Goal: Transaction & Acquisition: Purchase product/service

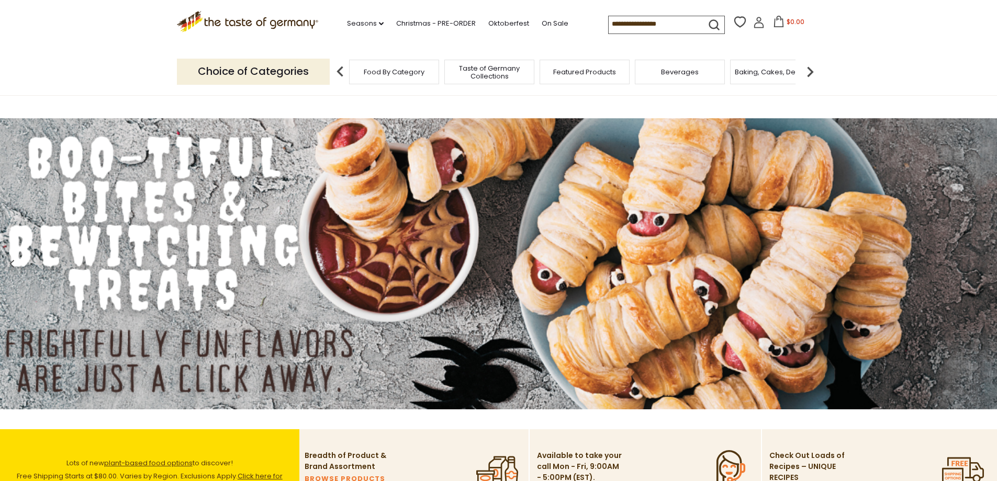
click at [492, 78] on span "Taste of Germany Collections" at bounding box center [490, 72] width 84 height 16
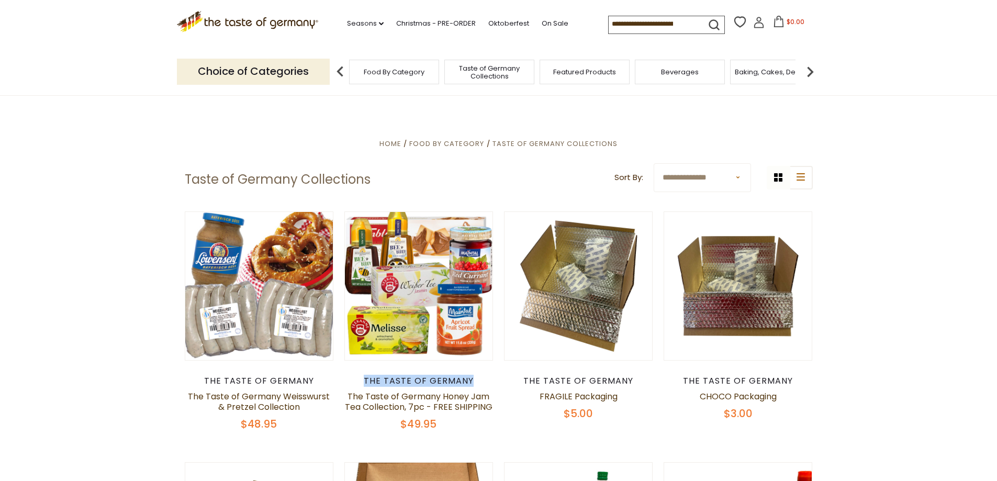
drag, startPoint x: 366, startPoint y: 378, endPoint x: 478, endPoint y: 379, distance: 112.0
click at [478, 379] on div "The Taste of Germany" at bounding box center [418, 381] width 149 height 10
copy div "The Taste of Germany"
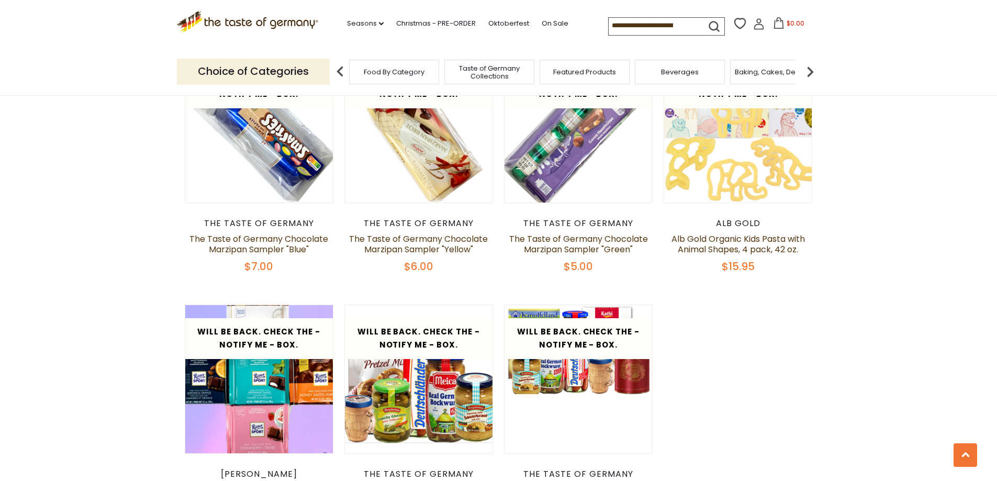
scroll to position [1978, 0]
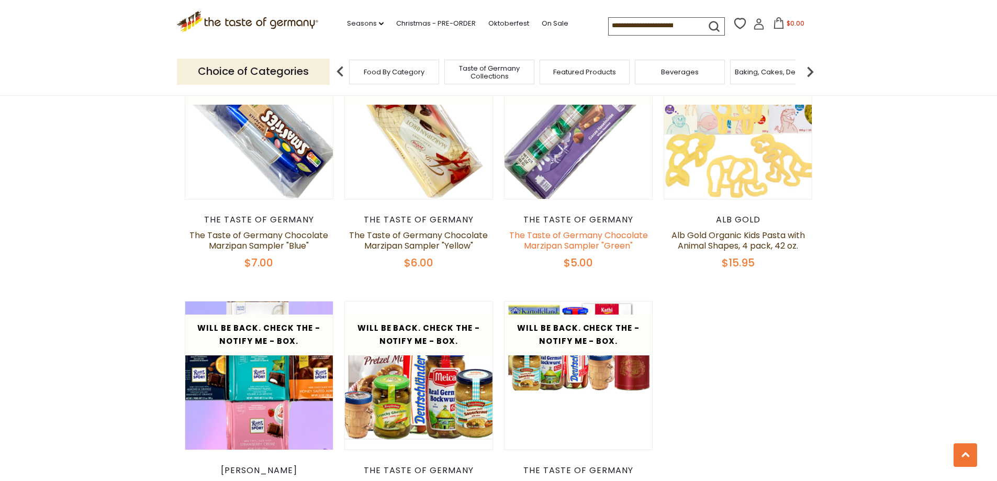
click at [534, 229] on link "The Taste of Germany Chocolate Marzipan Sampler "Green"" at bounding box center [578, 240] width 139 height 23
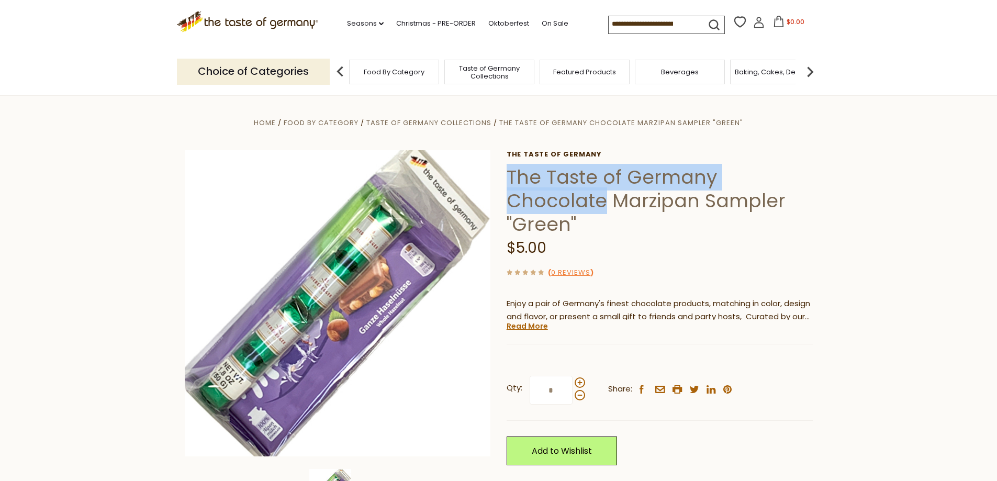
drag, startPoint x: 510, startPoint y: 176, endPoint x: 602, endPoint y: 208, distance: 98.0
click at [602, 208] on h1 "The Taste of Germany Chocolate Marzipan Sampler "Green"" at bounding box center [660, 200] width 306 height 71
